Goal: Task Accomplishment & Management: Manage account settings

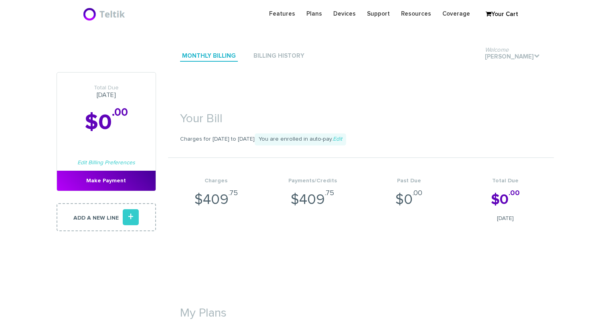
scroll to position [321, 0]
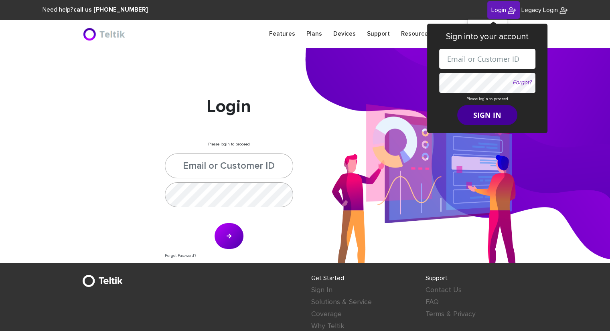
type input "[PERSON_NAME][EMAIL_ADDRESS][DOMAIN_NAME]"
click at [481, 115] on form "[PERSON_NAME][EMAIL_ADDRESS][DOMAIN_NAME] Forgot? Please login to proceed SIGN …" at bounding box center [487, 87] width 96 height 76
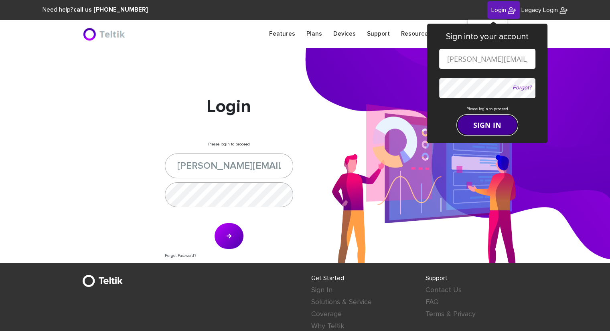
click at [476, 123] on button "SIGN IN" at bounding box center [487, 125] width 60 height 20
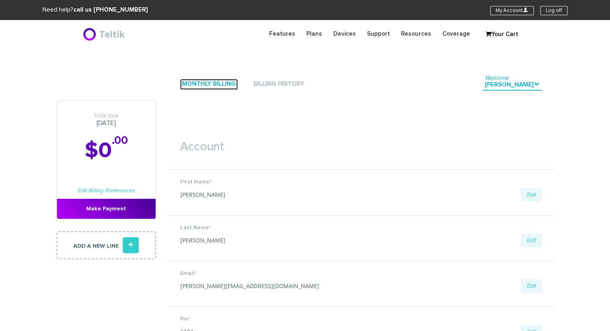
click at [198, 84] on link "Monthly Billing" at bounding box center [209, 84] width 58 height 11
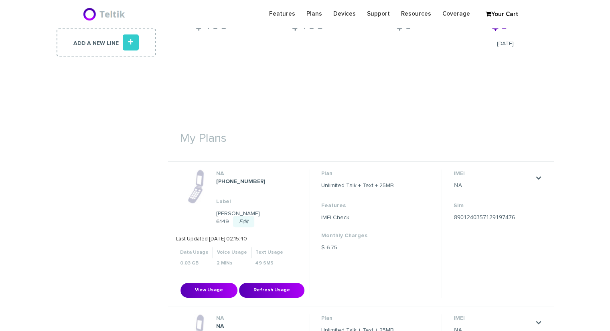
scroll to position [321, 0]
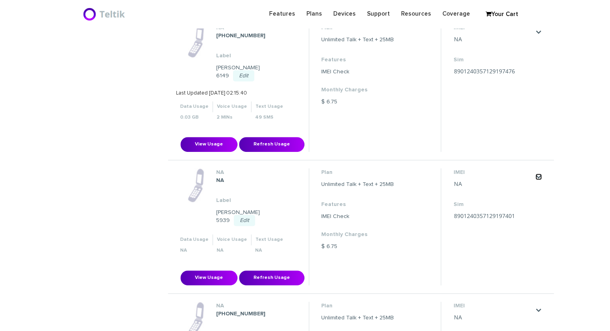
click at [537, 174] on link "." at bounding box center [538, 177] width 6 height 6
click at [533, 198] on link "Waiting for Activation" at bounding box center [522, 200] width 48 height 5
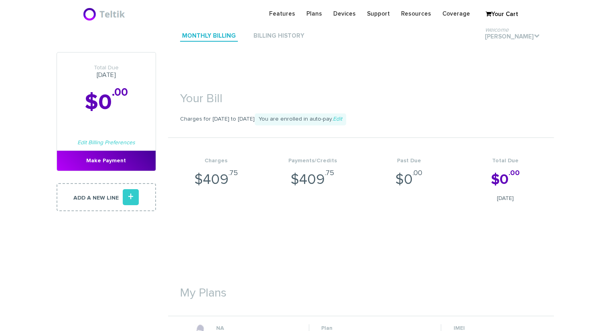
scroll to position [0, 0]
